Goal: Information Seeking & Learning: Learn about a topic

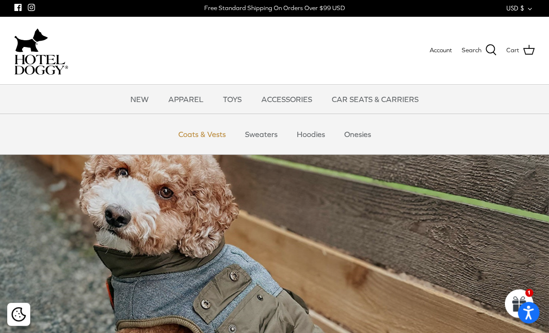
click at [209, 134] on link "Coats & Vests" at bounding box center [202, 134] width 65 height 29
click at [261, 135] on link "Sweaters" at bounding box center [261, 134] width 50 height 29
click at [314, 133] on link "Hoodies" at bounding box center [311, 134] width 46 height 29
click at [364, 132] on link "Onesies" at bounding box center [358, 134] width 44 height 29
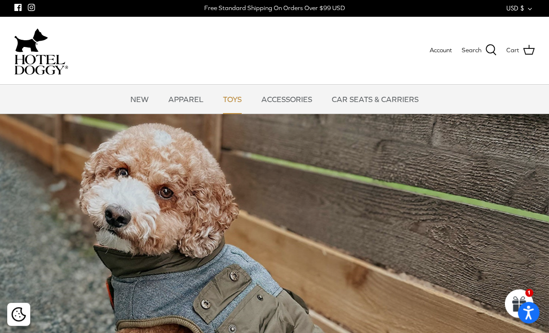
click at [235, 101] on link "TOYS" at bounding box center [232, 99] width 36 height 29
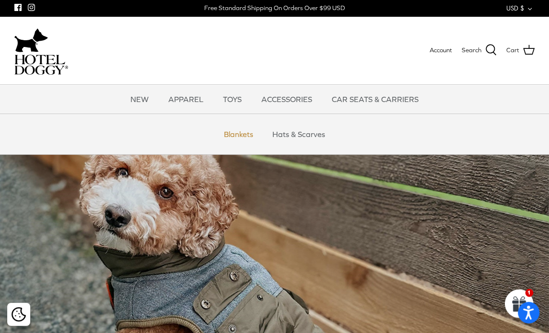
click at [248, 133] on link "Blankets" at bounding box center [238, 134] width 46 height 29
click at [291, 138] on link "Hats & Scarves" at bounding box center [299, 134] width 70 height 29
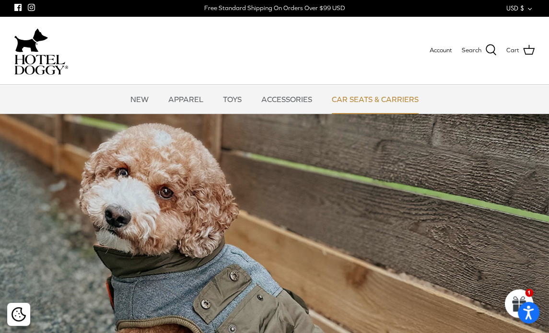
click at [368, 97] on link "CAR SEATS & CARRIERS" at bounding box center [375, 99] width 104 height 29
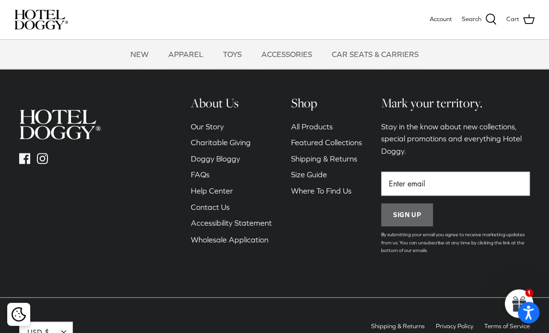
scroll to position [1151, 0]
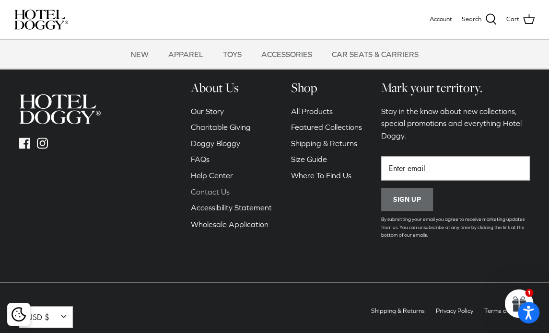
click at [220, 192] on link "Contact Us" at bounding box center [210, 191] width 39 height 9
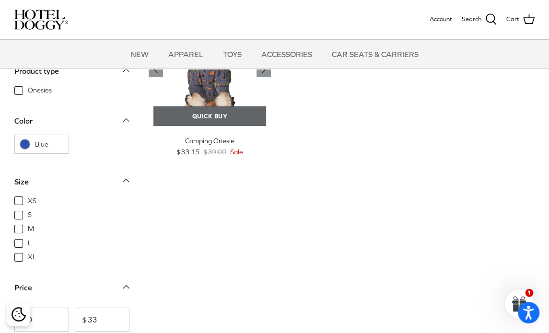
scroll to position [48, 0]
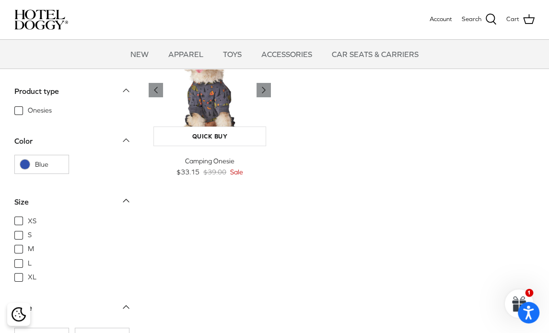
click at [206, 116] on img "Camping Onesie" at bounding box center [210, 90] width 122 height 122
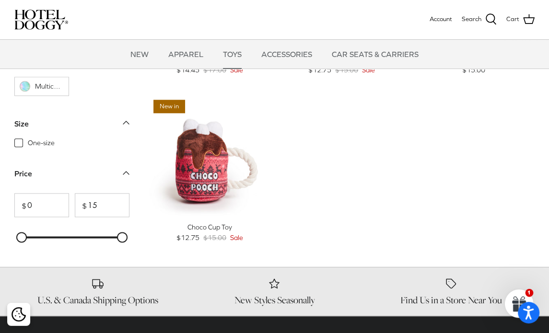
scroll to position [959, 0]
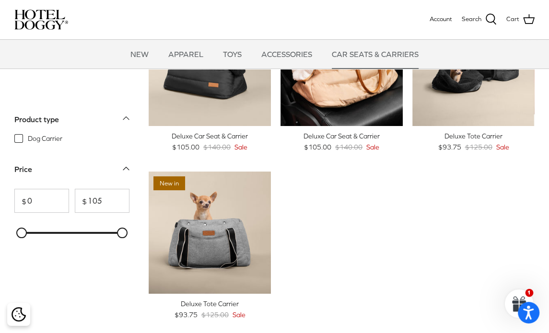
scroll to position [96, 0]
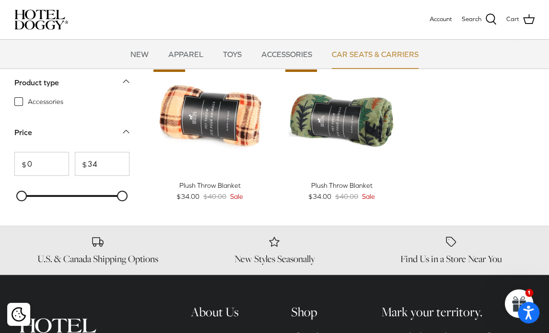
scroll to position [2, 0]
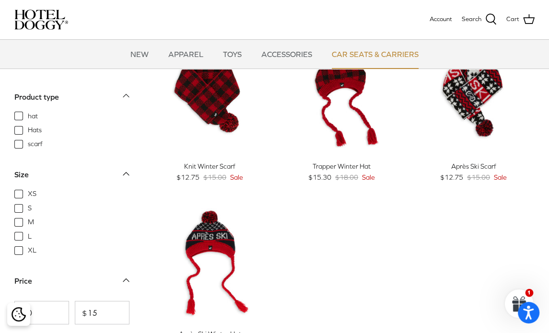
scroll to position [240, 0]
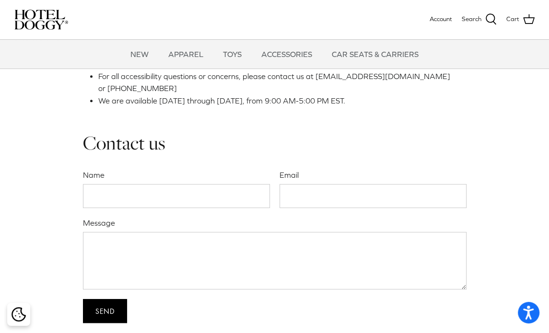
scroll to position [336, 0]
